Goal: Communication & Community: Answer question/provide support

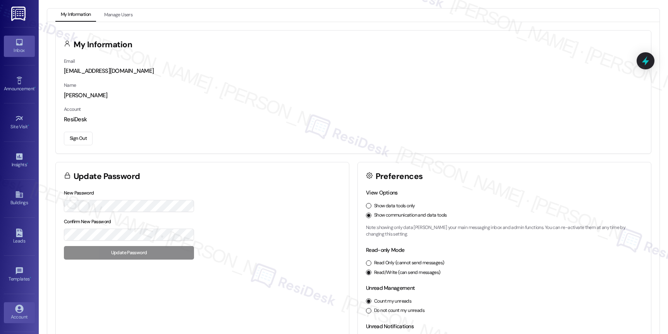
click at [25, 52] on div "Inbox" at bounding box center [19, 50] width 39 height 8
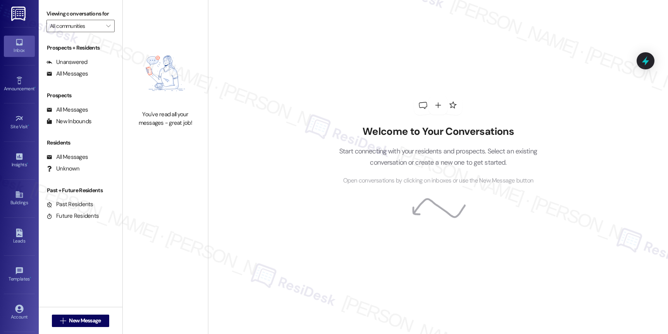
click at [25, 52] on div "Inbox" at bounding box center [19, 50] width 39 height 8
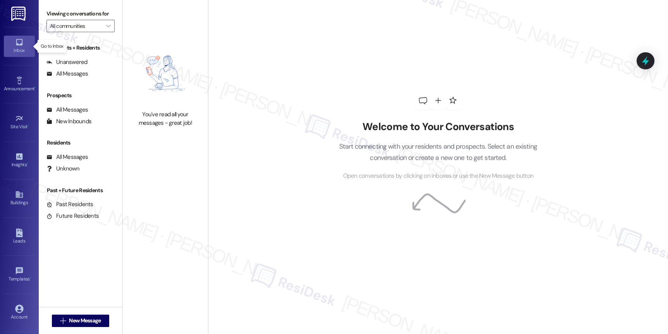
click at [25, 52] on div "Inbox" at bounding box center [19, 50] width 39 height 8
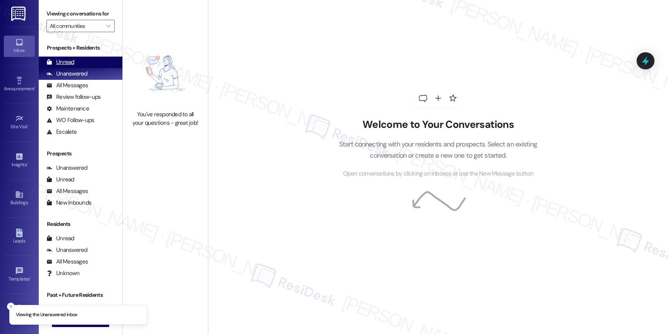
click at [60, 66] on div "Unread" at bounding box center [60, 62] width 28 height 8
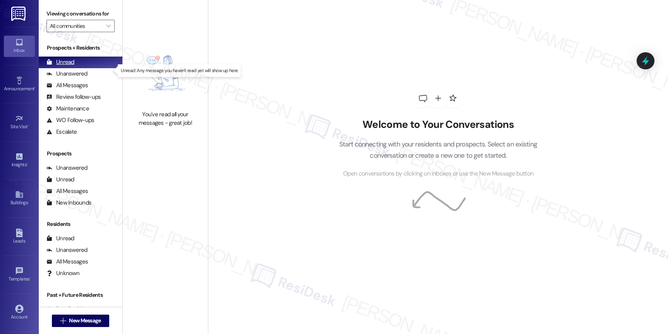
click at [60, 66] on div "Unread" at bounding box center [60, 62] width 28 height 8
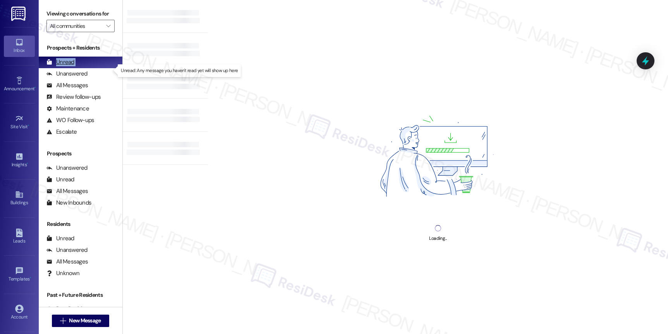
click at [60, 66] on div "Unread" at bounding box center [60, 62] width 28 height 8
click at [61, 66] on div "Unread" at bounding box center [60, 62] width 28 height 8
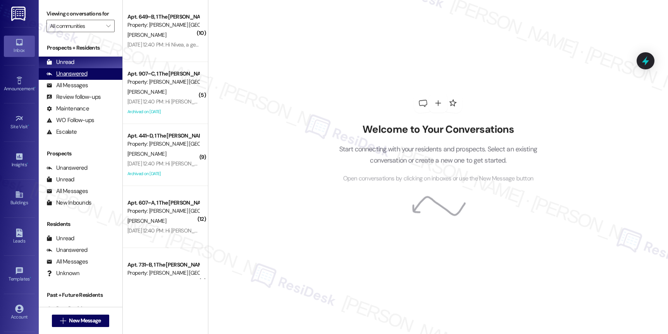
click at [76, 78] on div "Unanswered" at bounding box center [66, 74] width 41 height 8
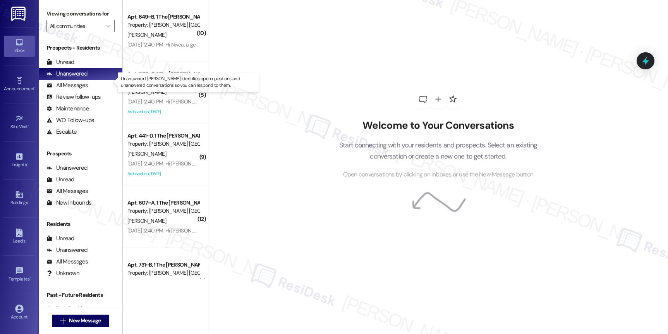
click at [76, 78] on div "Unanswered" at bounding box center [66, 74] width 41 height 8
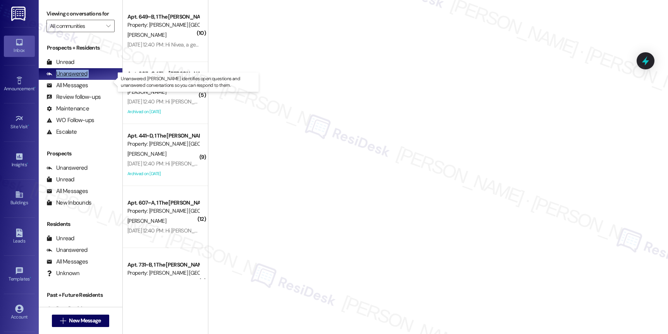
click at [76, 78] on div "Unanswered" at bounding box center [66, 74] width 41 height 8
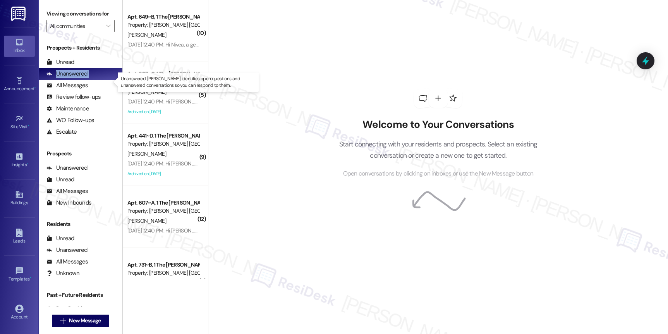
click at [76, 78] on div "Unanswered" at bounding box center [66, 74] width 41 height 8
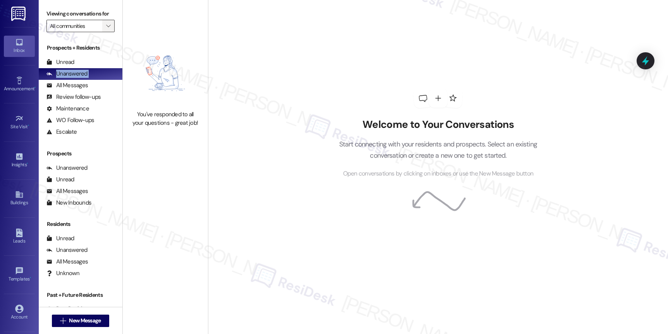
click at [102, 32] on button "" at bounding box center [108, 26] width 12 height 12
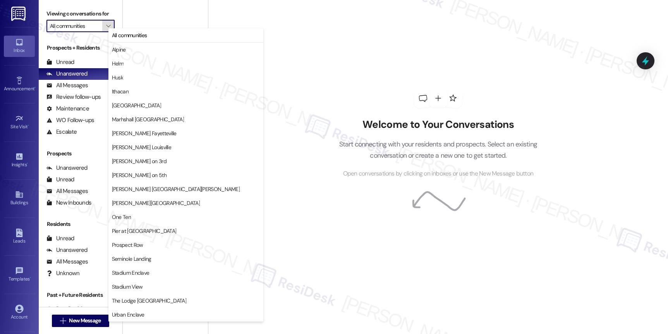
click at [102, 32] on button "" at bounding box center [108, 26] width 12 height 12
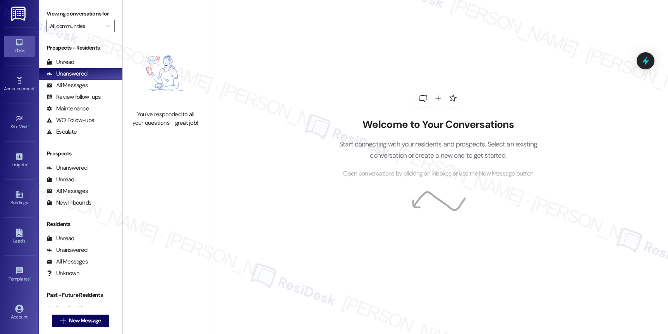
click at [290, 65] on div "Welcome to Your Conversations Start connecting with your residents and prospect…" at bounding box center [438, 167] width 460 height 334
click at [57, 89] on div "All Messages" at bounding box center [66, 85] width 41 height 8
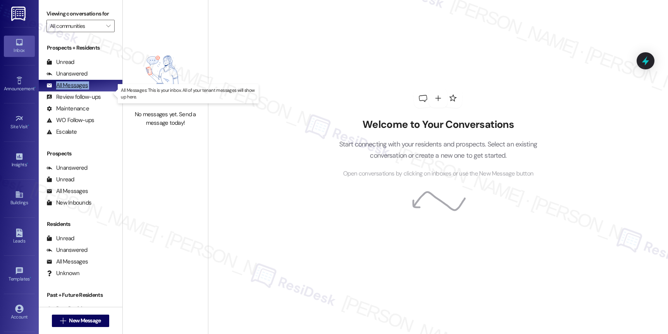
click at [57, 89] on div "All Messages" at bounding box center [66, 85] width 41 height 8
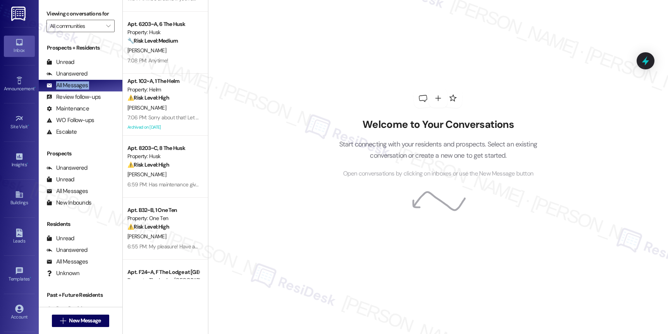
scroll to position [254, 0]
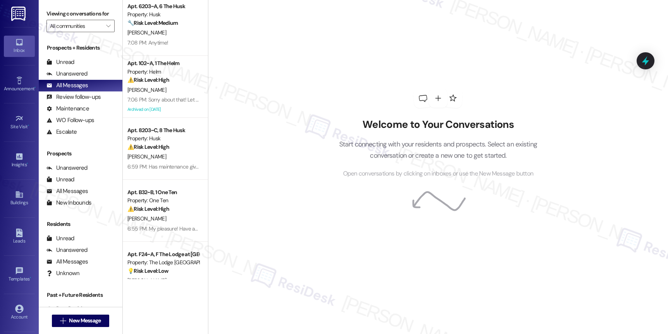
click at [154, 65] on div "Apt. 721~C, 7 Stadium Enclave Property: Stadium Enclave ⚠️ Risk Level: High The…" at bounding box center [165, 139] width 85 height 279
click at [75, 78] on div "Unanswered" at bounding box center [66, 74] width 41 height 8
click at [76, 78] on div "Unanswered" at bounding box center [66, 74] width 41 height 8
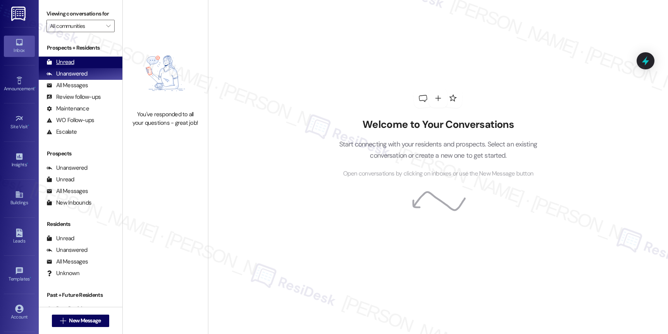
click at [65, 66] on div "Unread" at bounding box center [60, 62] width 28 height 8
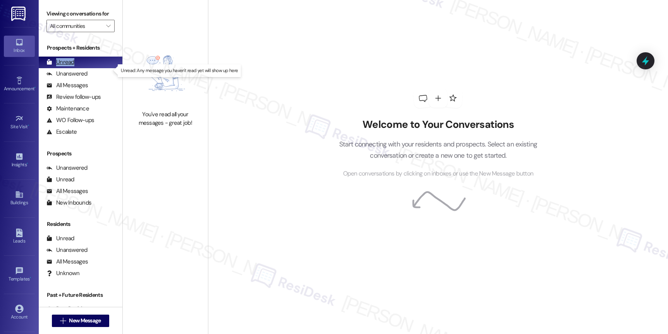
click at [65, 66] on div "Unread" at bounding box center [60, 62] width 28 height 8
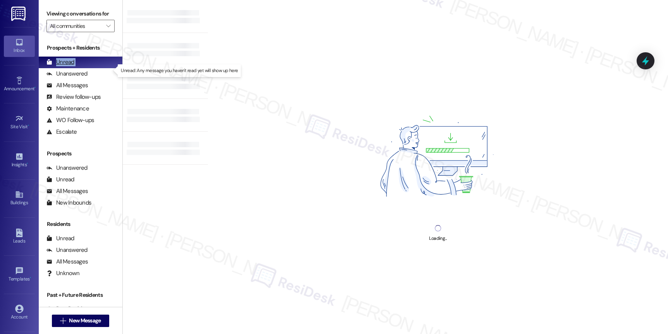
click at [65, 66] on div "Unread" at bounding box center [60, 62] width 28 height 8
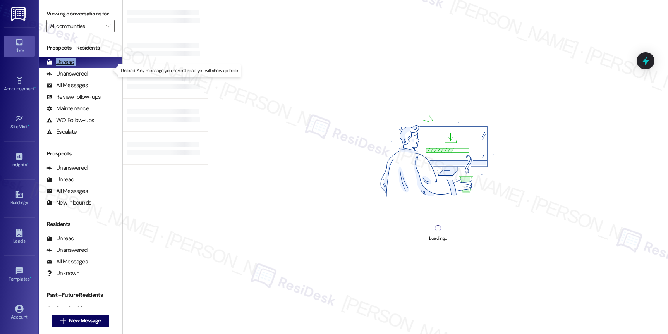
click at [65, 66] on div "Unread" at bounding box center [60, 62] width 28 height 8
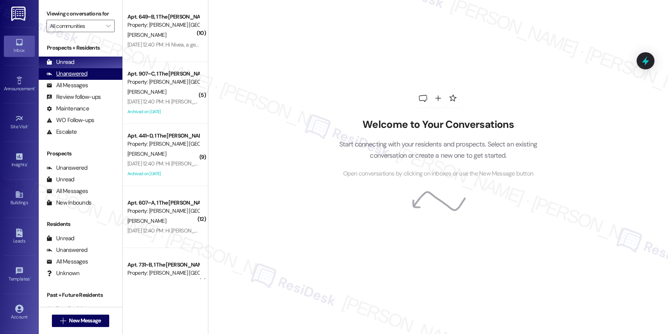
click at [80, 78] on div "Unanswered" at bounding box center [66, 74] width 41 height 8
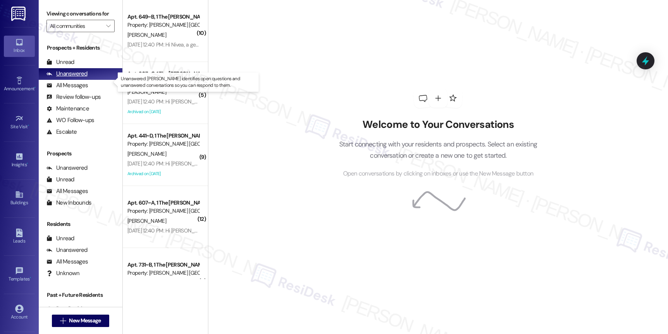
click at [80, 78] on div "Unanswered" at bounding box center [66, 74] width 41 height 8
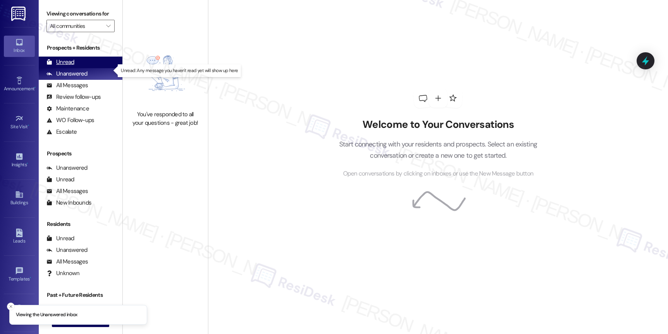
click at [62, 66] on div "Unread" at bounding box center [60, 62] width 28 height 8
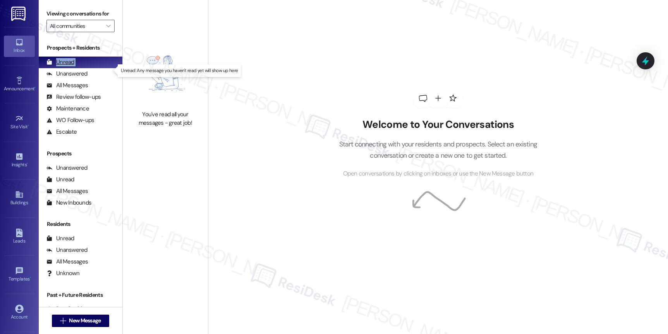
click at [62, 66] on div "Unread" at bounding box center [60, 62] width 28 height 8
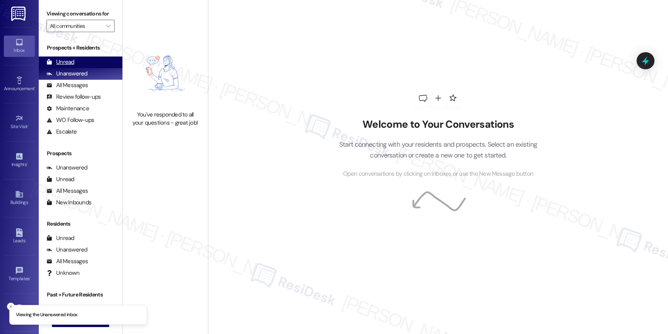
click at [65, 66] on div "Unread" at bounding box center [60, 62] width 28 height 8
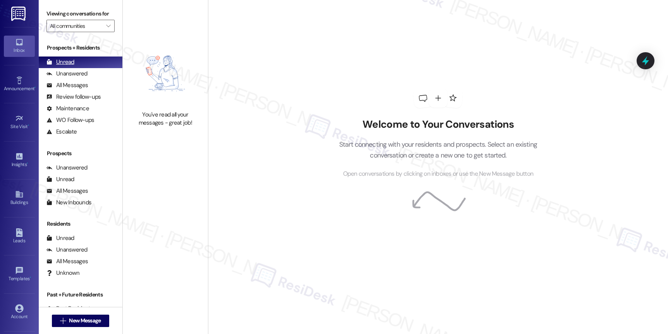
click at [65, 66] on div "Unread" at bounding box center [60, 62] width 28 height 8
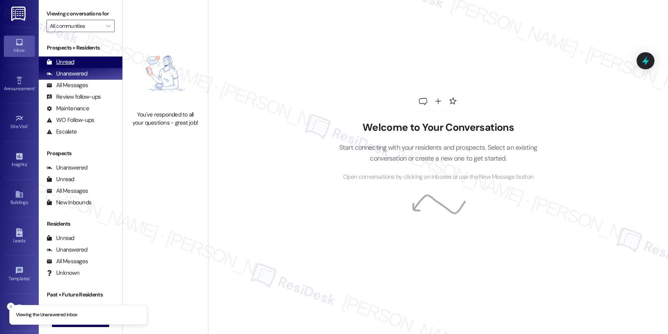
click at [66, 66] on div "Unread" at bounding box center [60, 62] width 28 height 8
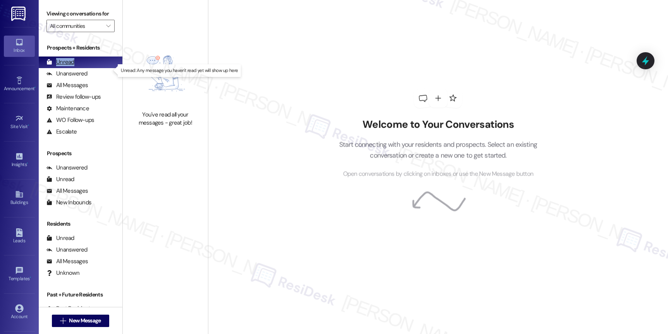
click at [66, 66] on div "Unread" at bounding box center [60, 62] width 28 height 8
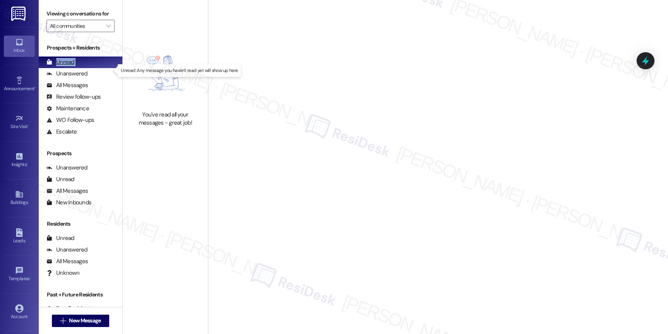
click at [66, 66] on div "Unread" at bounding box center [60, 62] width 28 height 8
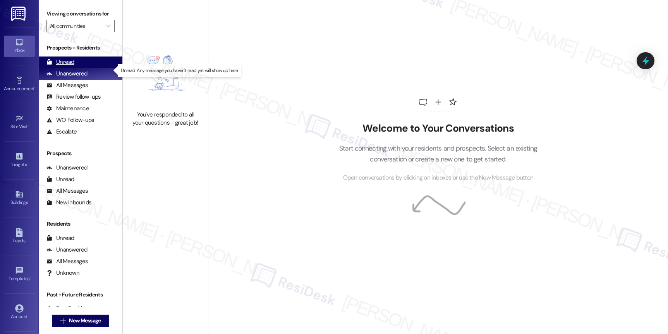
click at [58, 66] on div "Unread" at bounding box center [60, 62] width 28 height 8
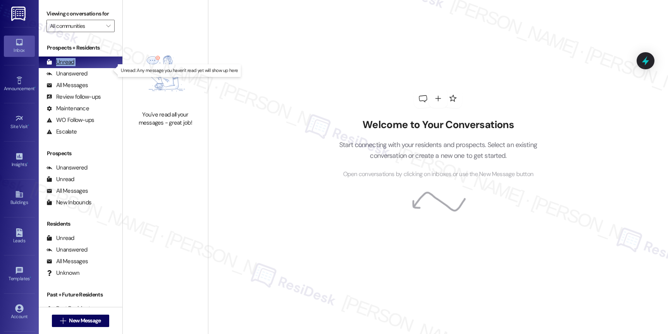
click at [58, 66] on div "Unread" at bounding box center [60, 62] width 28 height 8
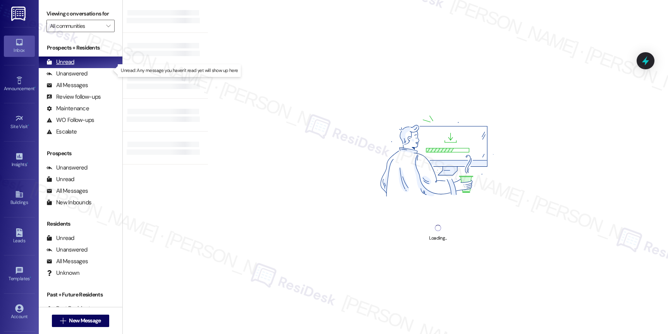
click at [65, 66] on div "Unread" at bounding box center [60, 62] width 28 height 8
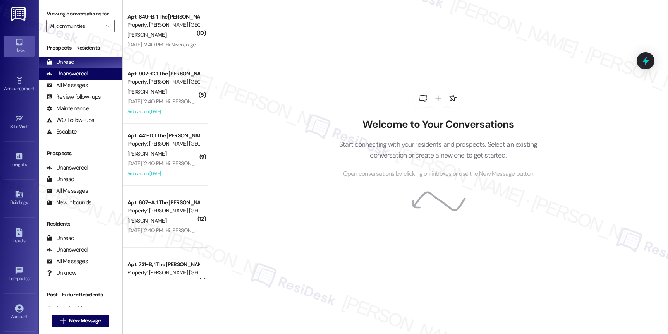
click at [70, 78] on div "Unanswered" at bounding box center [66, 74] width 41 height 8
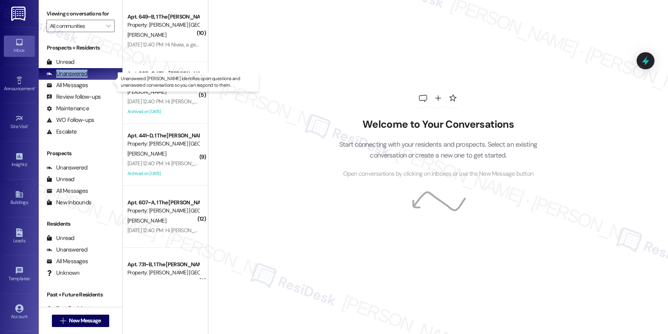
click at [70, 78] on div "Unanswered" at bounding box center [66, 74] width 41 height 8
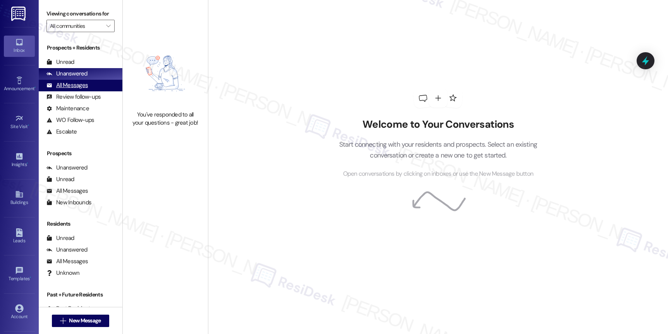
click at [76, 89] on div "All Messages" at bounding box center [66, 85] width 41 height 8
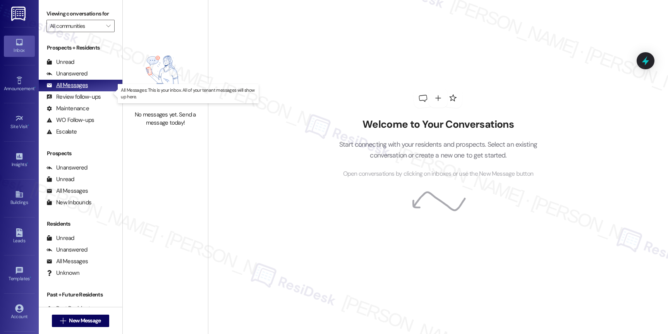
click at [76, 89] on div "All Messages" at bounding box center [66, 85] width 41 height 8
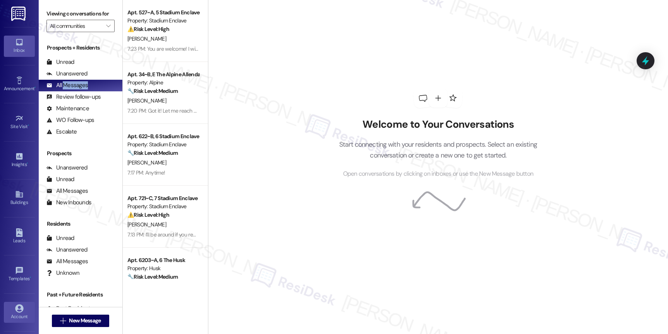
click at [15, 305] on icon at bounding box center [19, 309] width 9 height 9
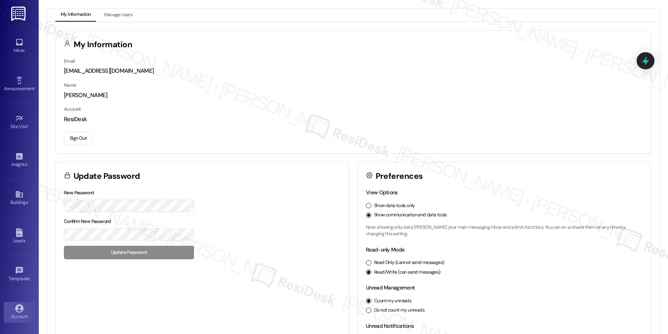
click at [81, 145] on button "Sign Out" at bounding box center [78, 139] width 29 height 14
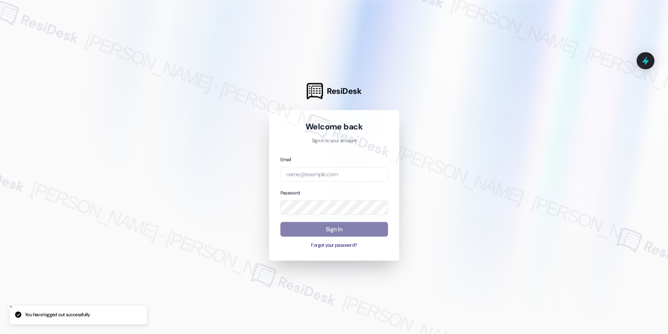
click at [81, 139] on div at bounding box center [334, 167] width 668 height 334
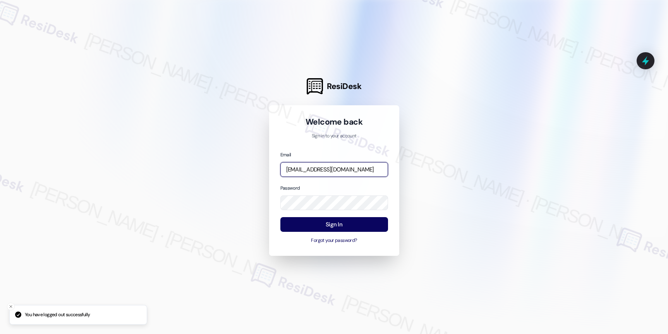
click at [320, 168] on input "automated-surveys-cardinal-nikki.ronelia@cardinal.com" at bounding box center [334, 169] width 108 height 15
type input "automated-surveys-affinity_property-resen.seven@affinity_property.com"
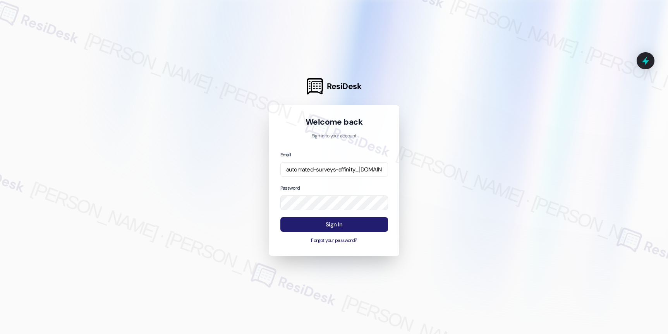
click at [362, 219] on button "Sign In" at bounding box center [334, 224] width 108 height 15
click at [360, 221] on button "Sign In" at bounding box center [334, 224] width 108 height 15
